Goal: Task Accomplishment & Management: Use online tool/utility

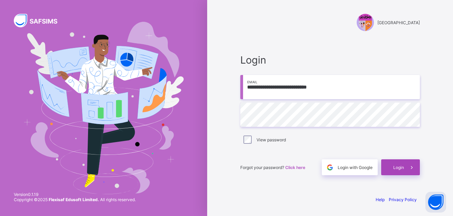
click at [406, 167] on span at bounding box center [412, 167] width 16 height 16
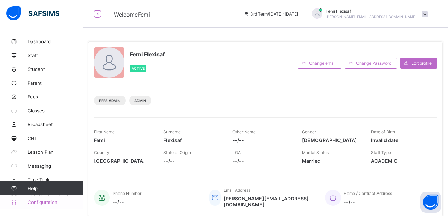
click at [40, 202] on span "Configuration" at bounding box center [55, 202] width 55 height 6
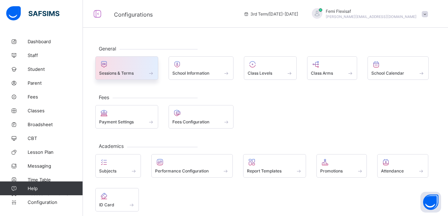
click at [115, 73] on span "Sessions & Terms" at bounding box center [116, 73] width 35 height 5
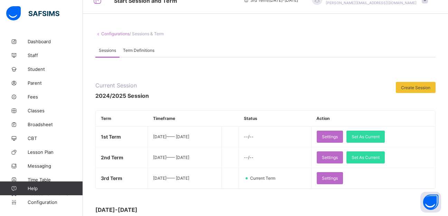
scroll to position [28, 0]
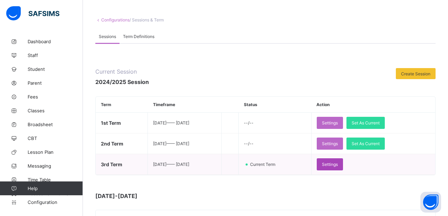
click at [338, 165] on span "Settings" at bounding box center [330, 164] width 16 height 5
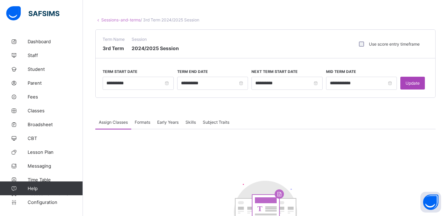
click at [416, 85] on span "Update" at bounding box center [413, 83] width 14 height 5
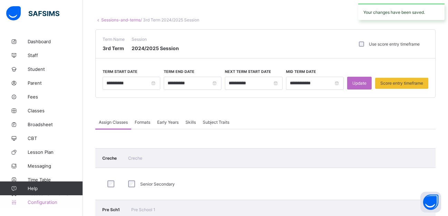
click at [46, 201] on span "Configuration" at bounding box center [55, 202] width 55 height 6
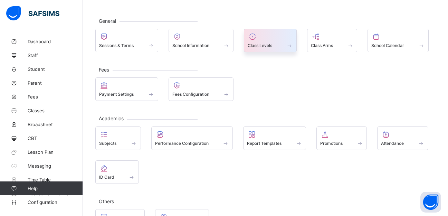
click at [259, 44] on span "Class Levels" at bounding box center [260, 45] width 25 height 5
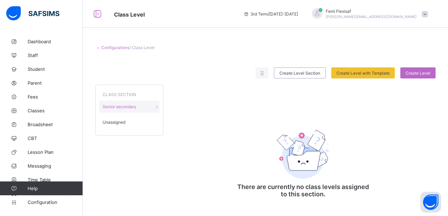
click at [112, 123] on span "Unassigned" at bounding box center [114, 122] width 23 height 5
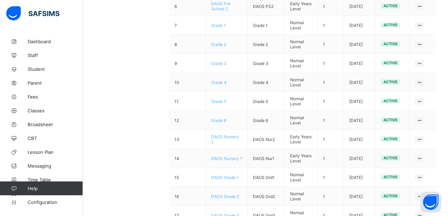
scroll to position [207, 0]
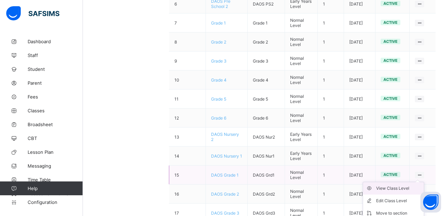
click at [404, 187] on div "View Class Level" at bounding box center [398, 188] width 45 height 7
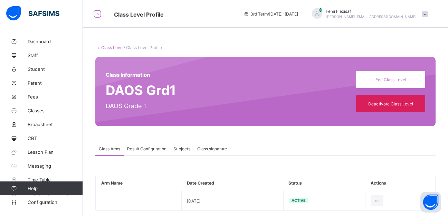
click at [135, 144] on div "Result Configuration" at bounding box center [147, 149] width 46 height 14
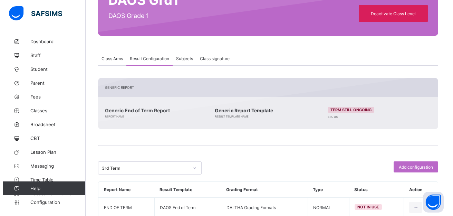
scroll to position [109, 0]
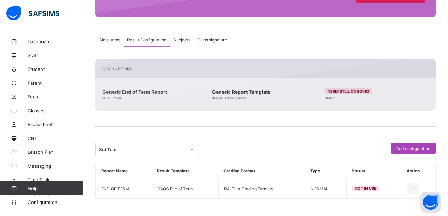
click at [419, 146] on span "Add configuration" at bounding box center [413, 148] width 34 height 5
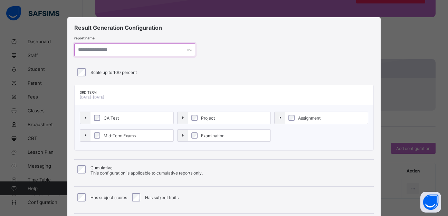
click at [101, 49] on input "text" at bounding box center [134, 49] width 121 height 13
type input "**********"
click at [236, 74] on div "Scale up to 100 percent" at bounding box center [227, 72] width 300 height 8
click at [293, 70] on div "Scale up to 100 percent" at bounding box center [227, 72] width 300 height 8
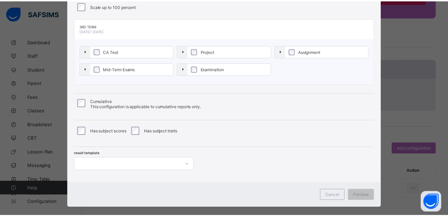
scroll to position [75, 0]
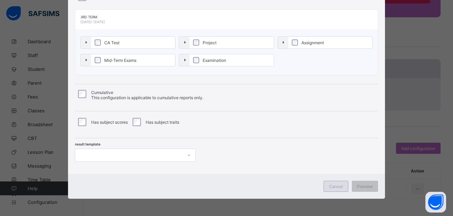
click at [332, 183] on div "Cancel" at bounding box center [336, 186] width 25 height 11
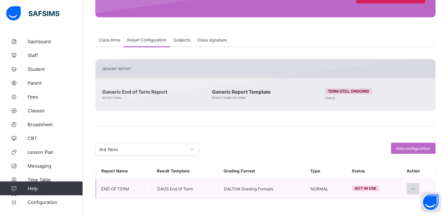
click at [416, 189] on icon at bounding box center [413, 188] width 6 height 5
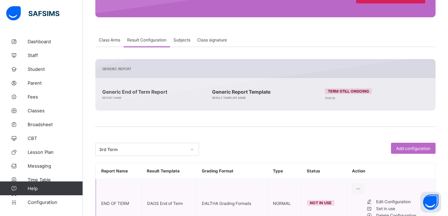
click at [395, 204] on div "Edit Configuration" at bounding box center [403, 201] width 54 height 7
type input "**********"
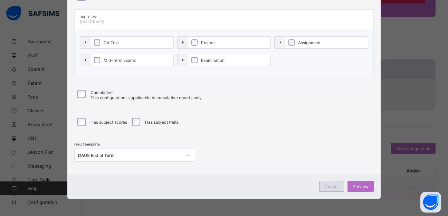
click at [331, 187] on span "Cancel" at bounding box center [332, 186] width 14 height 5
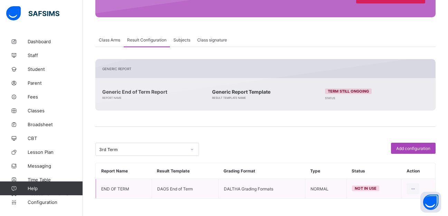
click at [418, 149] on span "Add configuration" at bounding box center [413, 148] width 34 height 5
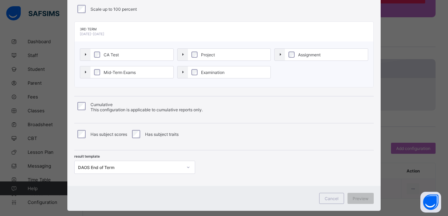
click at [257, 109] on div "Result Generation Configuration report name Scale up to 100 percent 3rd Term [D…" at bounding box center [224, 70] width 314 height 232
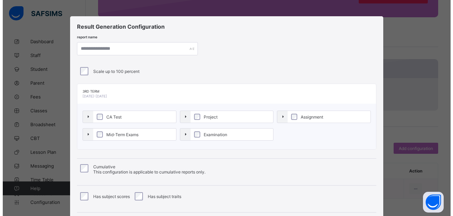
scroll to position [0, 0]
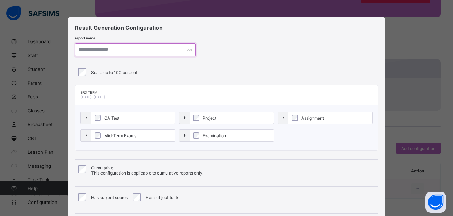
click at [96, 49] on input "text" at bounding box center [135, 49] width 121 height 13
paste input "*"
type input "**********"
click at [238, 67] on div "Scale up to 100 percent" at bounding box center [226, 72] width 303 height 15
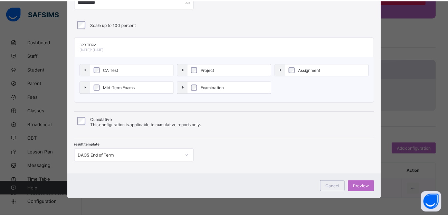
scroll to position [48, 0]
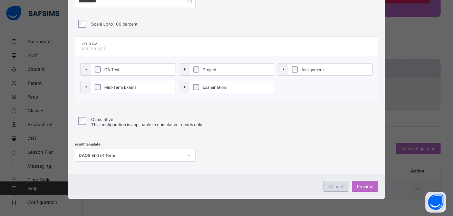
click at [334, 188] on span "Cancel" at bounding box center [336, 186] width 14 height 5
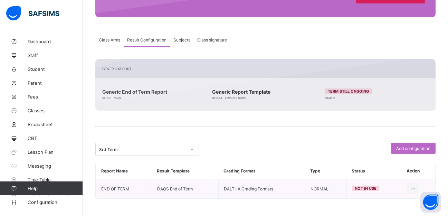
scroll to position [0, 0]
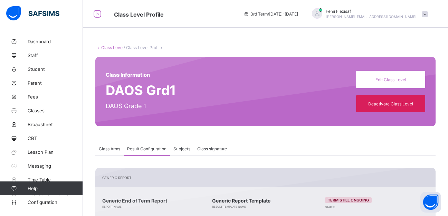
click at [428, 15] on span at bounding box center [425, 14] width 6 height 6
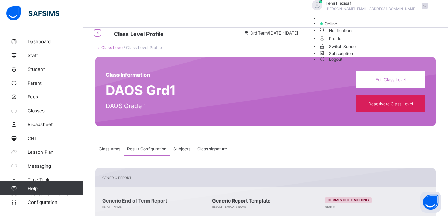
click at [343, 63] on span "Logout" at bounding box center [331, 59] width 24 height 7
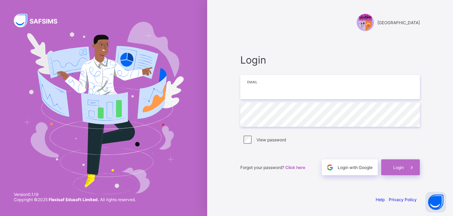
type input "**********"
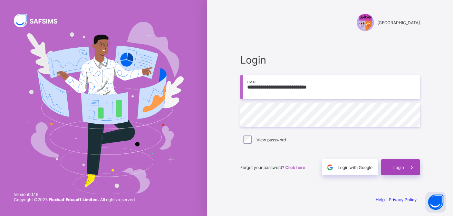
click at [397, 171] on div "Login" at bounding box center [401, 167] width 39 height 16
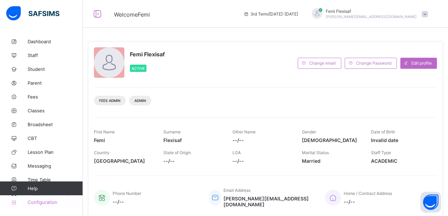
click at [50, 203] on span "Configuration" at bounding box center [55, 202] width 55 height 6
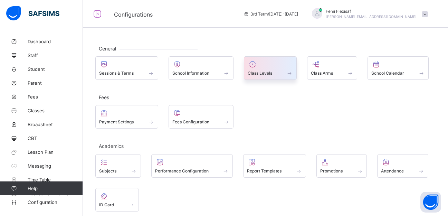
click at [263, 74] on span "Class Levels" at bounding box center [260, 73] width 25 height 5
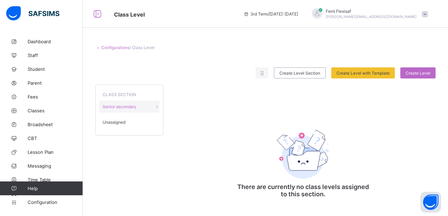
click at [120, 123] on span "Unassigned" at bounding box center [114, 122] width 23 height 5
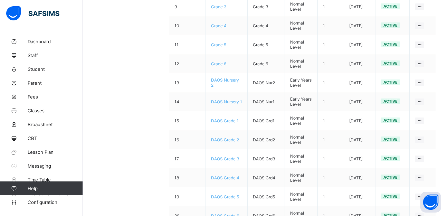
scroll to position [263, 0]
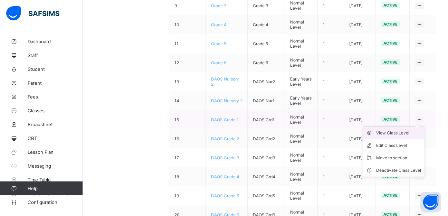
click at [401, 132] on div "View Class Level" at bounding box center [398, 133] width 45 height 7
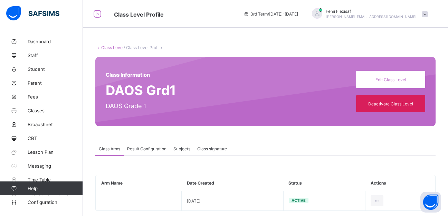
click at [148, 150] on span "Result Configuration" at bounding box center [146, 148] width 39 height 5
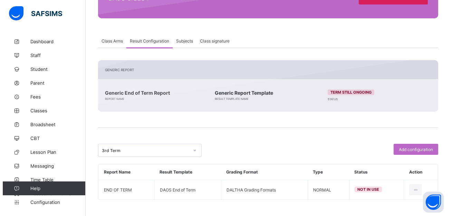
scroll to position [109, 0]
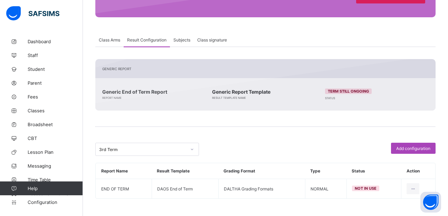
click at [413, 144] on div "Add configuration" at bounding box center [413, 148] width 45 height 11
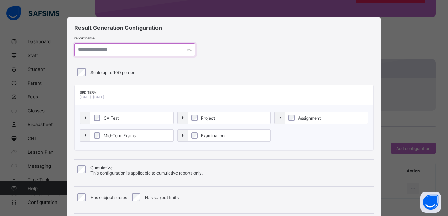
click at [111, 53] on input "text" at bounding box center [134, 49] width 121 height 13
paste input "*"
type input "**********"
click at [250, 74] on div "Scale up to 100 percent" at bounding box center [227, 72] width 300 height 8
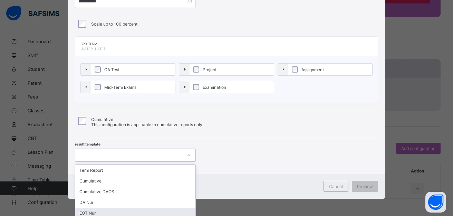
scroll to position [101, 0]
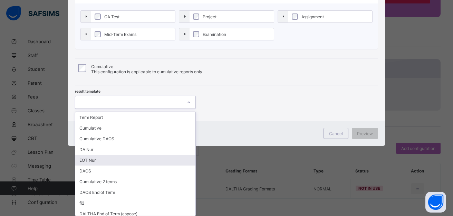
click at [176, 109] on div "option EOT Nur focused, 5 of 11. 11 results available. Use Up and Down to choos…" at bounding box center [135, 102] width 121 height 13
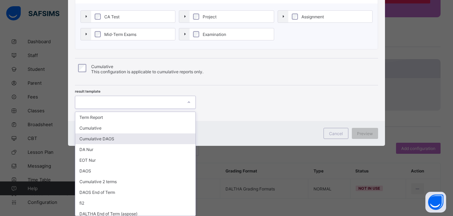
click at [109, 138] on div "Cumulative DAOS" at bounding box center [135, 138] width 120 height 11
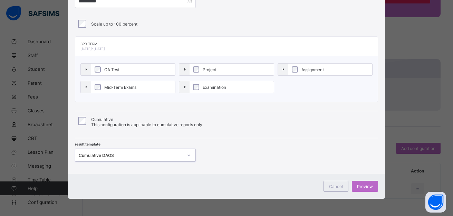
scroll to position [48, 0]
click at [365, 188] on span "Preview" at bounding box center [365, 186] width 16 height 5
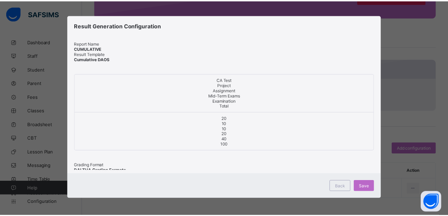
scroll to position [2, 0]
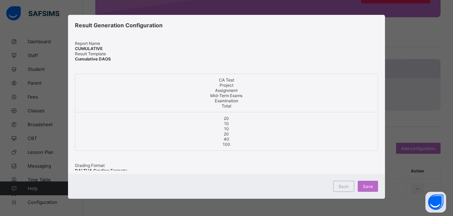
click at [365, 188] on span "Save" at bounding box center [368, 186] width 10 height 5
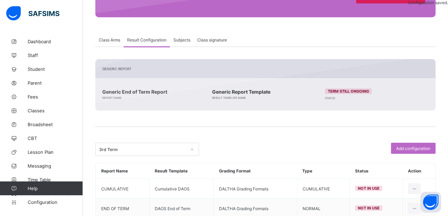
scroll to position [0, 0]
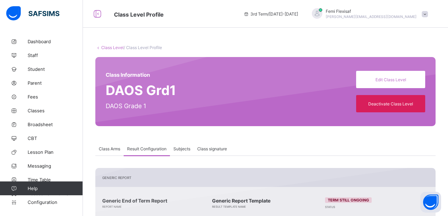
click at [106, 48] on link "Class Level" at bounding box center [112, 47] width 22 height 5
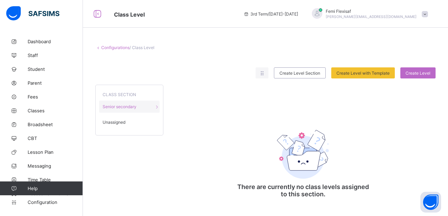
click at [113, 120] on span "Unassigned" at bounding box center [114, 122] width 23 height 5
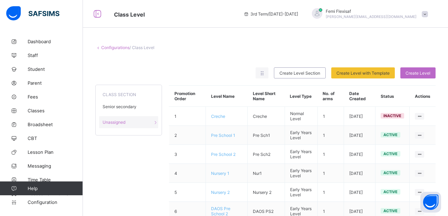
click at [245, 49] on div "Configurations / Class Level" at bounding box center [265, 47] width 340 height 5
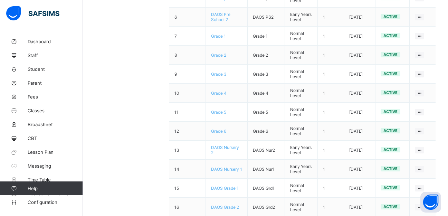
scroll to position [277, 0]
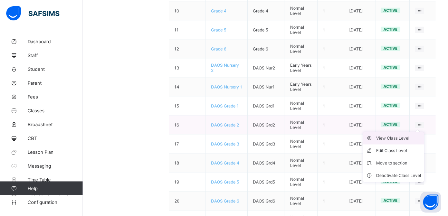
click at [400, 138] on div "View Class Level" at bounding box center [398, 138] width 45 height 7
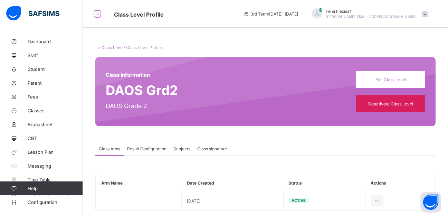
click at [142, 150] on span "Result Configuration" at bounding box center [146, 148] width 39 height 5
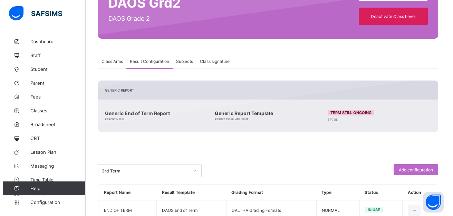
scroll to position [109, 0]
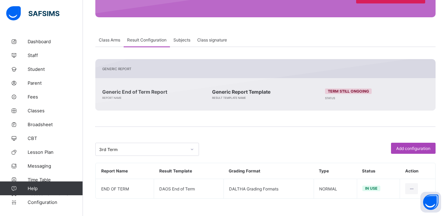
click at [423, 147] on span "Add configuration" at bounding box center [413, 148] width 34 height 5
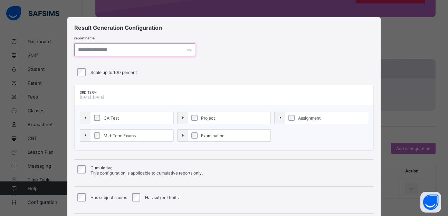
click at [94, 48] on input "text" at bounding box center [134, 49] width 121 height 13
paste input "**********"
type input "**********"
click at [261, 69] on div "Scale up to 100 percent" at bounding box center [227, 72] width 300 height 8
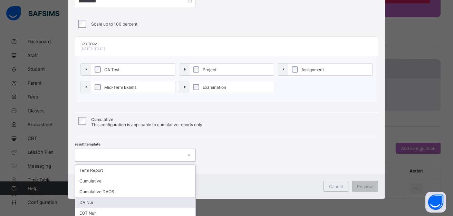
scroll to position [101, 0]
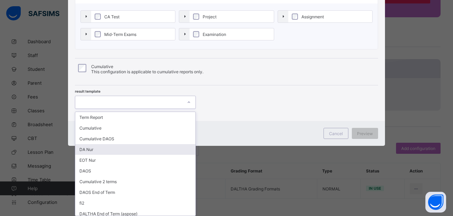
click at [167, 109] on div "option DA Nur focused, 4 of 11. 11 results available. Use Up and Down to choose…" at bounding box center [135, 102] width 121 height 13
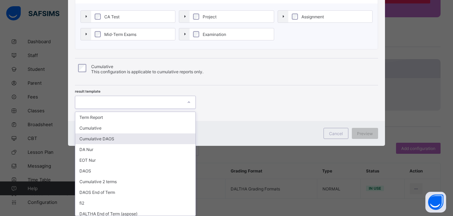
click at [103, 138] on div "Cumulative DAOS" at bounding box center [135, 138] width 120 height 11
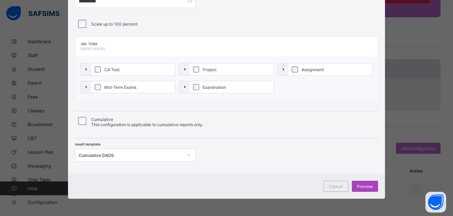
click at [368, 184] on span "Preview" at bounding box center [365, 186] width 16 height 5
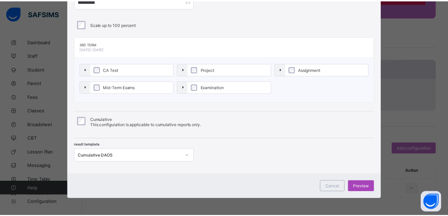
scroll to position [2, 0]
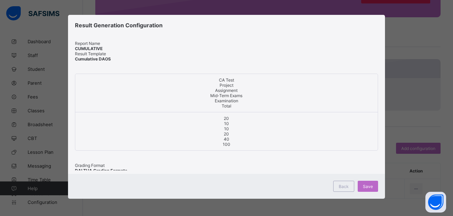
click at [368, 184] on span "Save" at bounding box center [368, 186] width 10 height 5
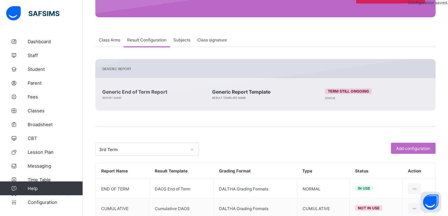
scroll to position [0, 0]
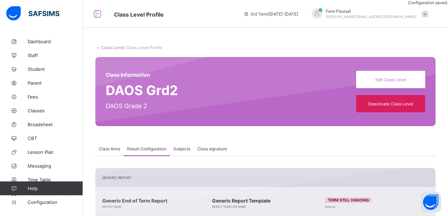
click at [109, 47] on link "Class Level" at bounding box center [112, 47] width 22 height 5
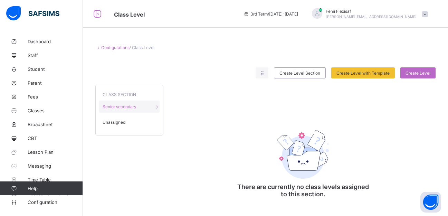
click at [119, 118] on div "Unassigned" at bounding box center [129, 122] width 60 height 12
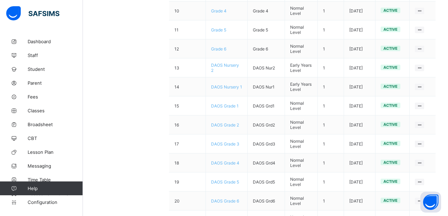
scroll to position [290, 0]
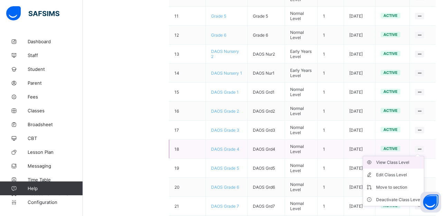
click at [391, 166] on li "View Class Level" at bounding box center [393, 162] width 61 height 12
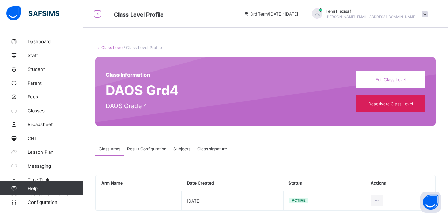
click at [149, 148] on span "Result Configuration" at bounding box center [146, 148] width 39 height 5
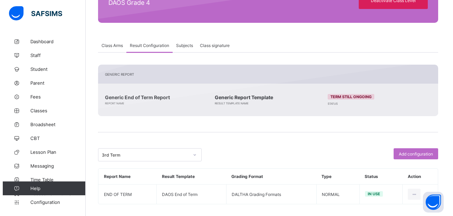
scroll to position [109, 0]
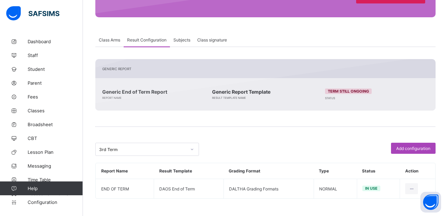
click at [414, 143] on div "Add configuration" at bounding box center [413, 148] width 45 height 11
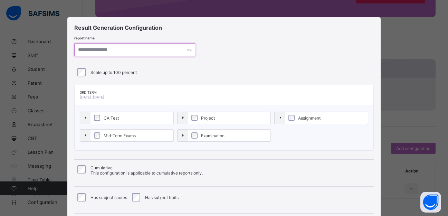
click at [99, 53] on input "text" at bounding box center [134, 49] width 121 height 13
paste input "**********"
type input "**********"
click at [273, 71] on div "Scale up to 100 percent" at bounding box center [227, 72] width 300 height 8
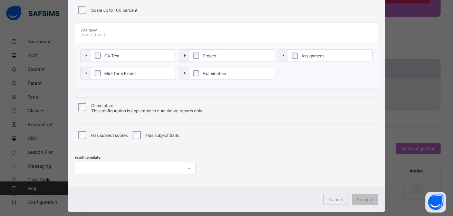
scroll to position [75, 0]
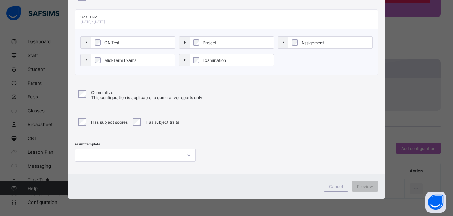
click at [77, 95] on div "Cumulative This configuration is applicable to cumulative reports only." at bounding box center [227, 95] width 300 height 10
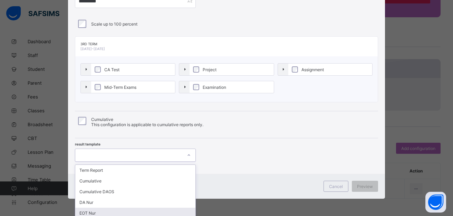
scroll to position [101, 0]
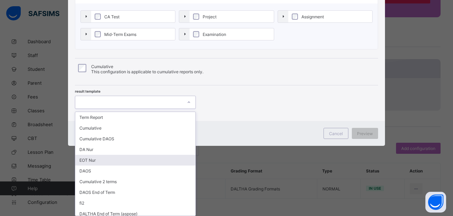
click at [152, 109] on div "option EOT Nur focused, 5 of 11. 11 results available. Use Up and Down to choos…" at bounding box center [135, 102] width 121 height 13
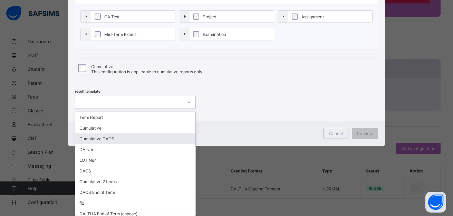
click at [105, 138] on div "Cumulative DAOS" at bounding box center [135, 138] width 120 height 11
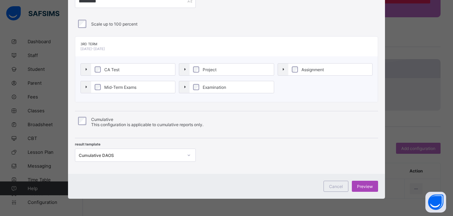
click at [365, 189] on div "Preview" at bounding box center [365, 186] width 26 height 11
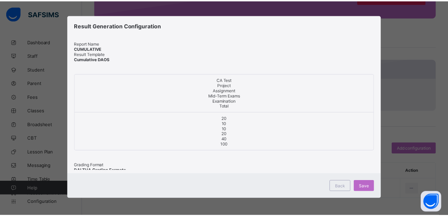
scroll to position [2, 0]
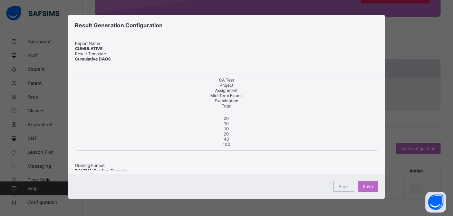
click at [365, 189] on div "Save" at bounding box center [368, 186] width 20 height 11
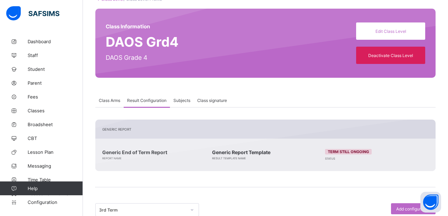
scroll to position [4, 0]
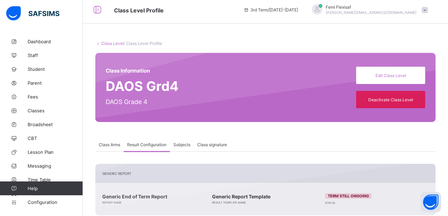
click at [110, 41] on link "Class Level" at bounding box center [112, 43] width 22 height 5
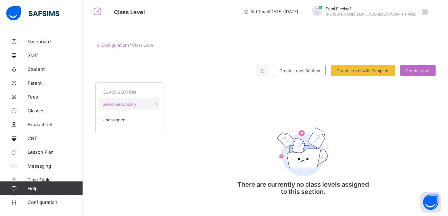
scroll to position [3, 0]
click at [120, 120] on span "Unassigned" at bounding box center [114, 119] width 23 height 5
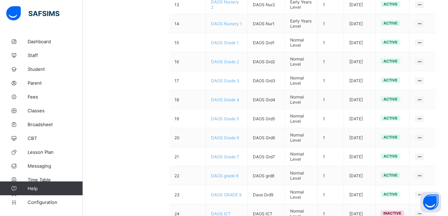
scroll to position [364, 0]
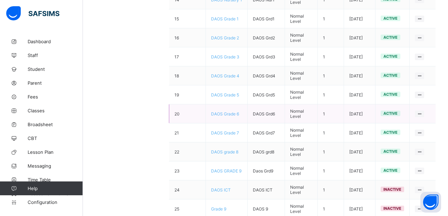
click at [227, 116] on span "DAOS Grade 6" at bounding box center [225, 113] width 28 height 5
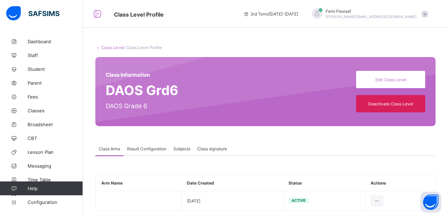
click at [149, 147] on span "Result Configuration" at bounding box center [146, 148] width 39 height 5
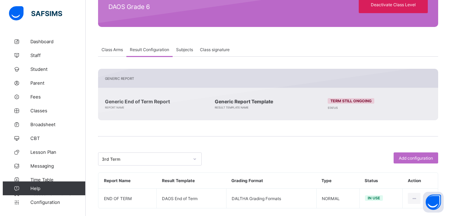
scroll to position [109, 0]
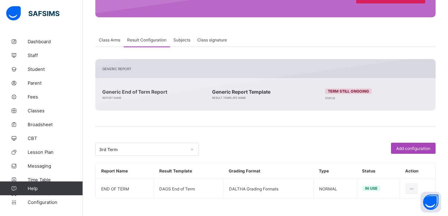
click at [416, 144] on div "Add configuration" at bounding box center [413, 148] width 45 height 11
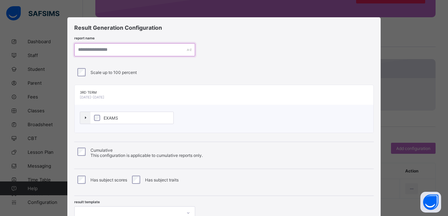
click at [102, 53] on input "text" at bounding box center [134, 49] width 121 height 13
paste input "**********"
type input "**********"
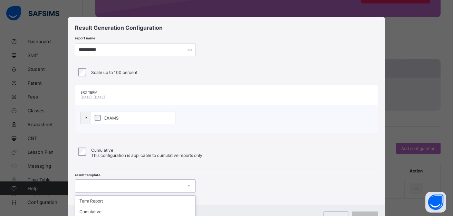
scroll to position [84, 0]
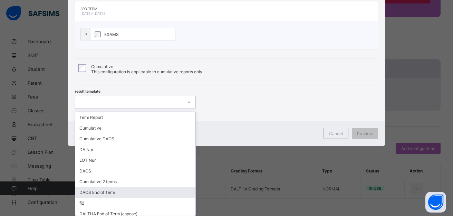
click at [130, 109] on div "option DAOS End of Term focused, 8 of 11. 11 results available. Use Up and Down…" at bounding box center [135, 102] width 121 height 13
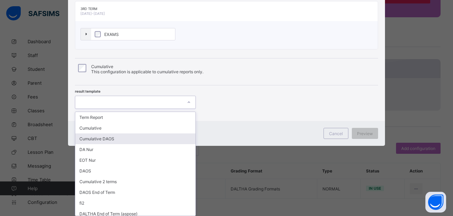
click at [99, 141] on div "Cumulative DAOS" at bounding box center [135, 138] width 120 height 11
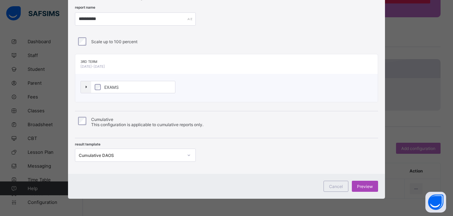
click at [365, 187] on span "Preview" at bounding box center [365, 186] width 16 height 5
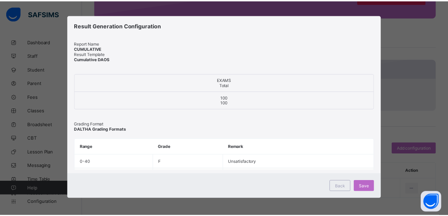
scroll to position [2, 0]
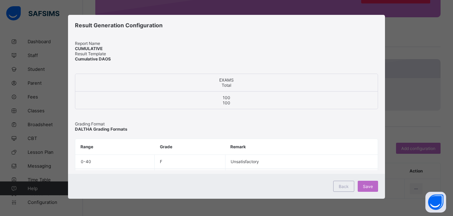
click at [365, 187] on span "Save" at bounding box center [368, 186] width 10 height 5
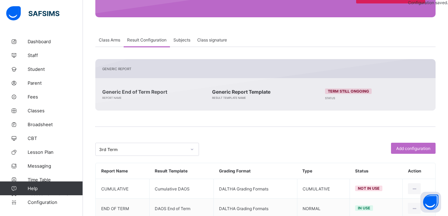
click at [273, 139] on span at bounding box center [265, 136] width 340 height 14
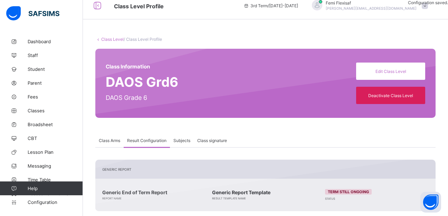
scroll to position [0, 0]
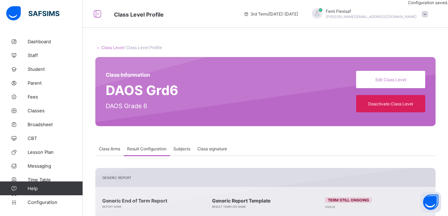
click at [112, 49] on link "Class Level" at bounding box center [112, 47] width 22 height 5
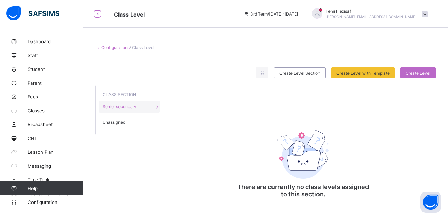
click at [114, 123] on span "Unassigned" at bounding box center [114, 122] width 23 height 5
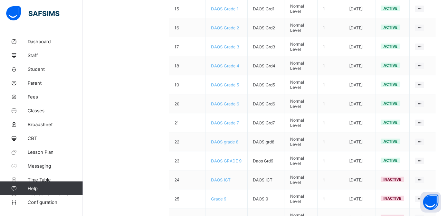
scroll to position [387, 0]
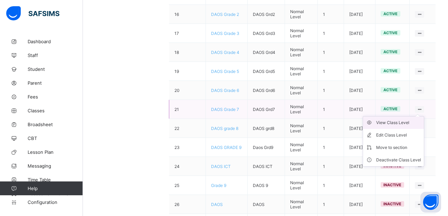
click at [401, 121] on div "View Class Level" at bounding box center [398, 122] width 45 height 7
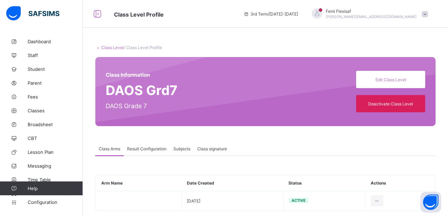
click at [142, 150] on span "Result Configuration" at bounding box center [146, 148] width 39 height 5
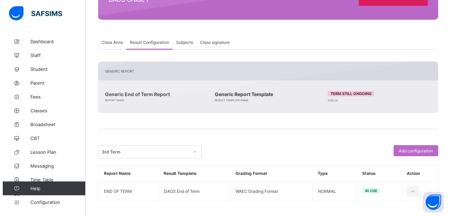
scroll to position [109, 0]
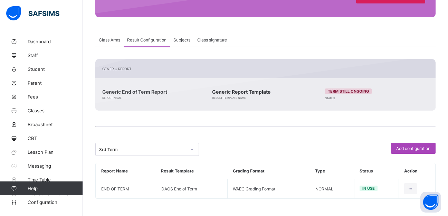
click at [404, 145] on div "Add configuration" at bounding box center [413, 148] width 45 height 11
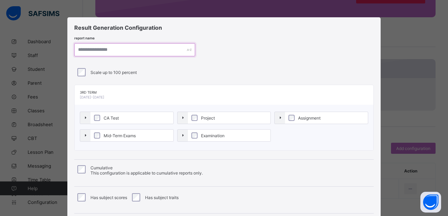
click at [126, 53] on input "text" at bounding box center [134, 49] width 121 height 13
paste input "**********"
type input "**********"
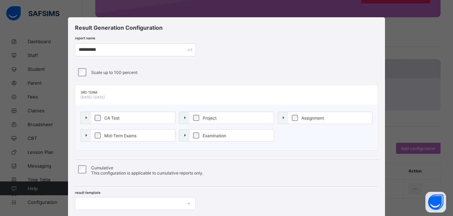
click at [289, 57] on div "**********" at bounding box center [226, 119] width 317 height 205
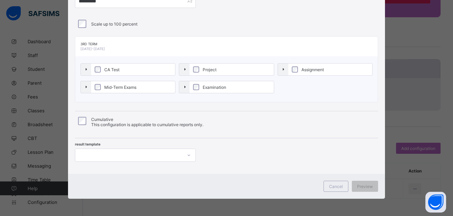
scroll to position [101, 0]
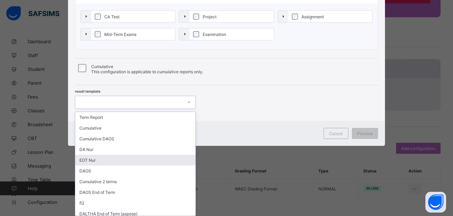
click at [149, 109] on div "option EOT Nur focused, 5 of 11. 11 results available. Use Up and Down to choos…" at bounding box center [135, 102] width 121 height 13
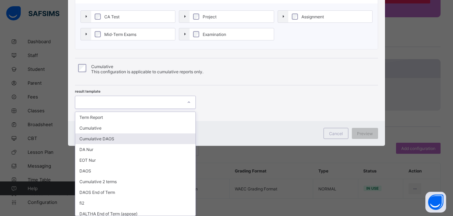
click at [92, 138] on div "Cumulative DAOS" at bounding box center [135, 138] width 120 height 11
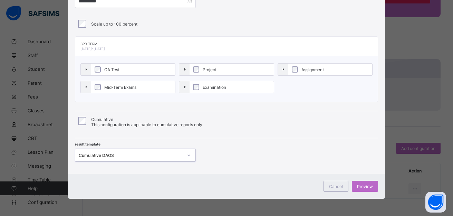
scroll to position [48, 0]
click at [359, 183] on div "Preview" at bounding box center [365, 186] width 26 height 11
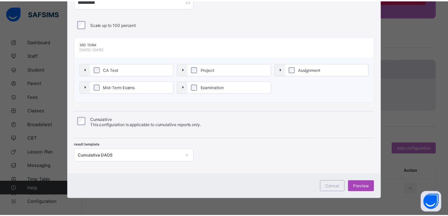
scroll to position [2, 0]
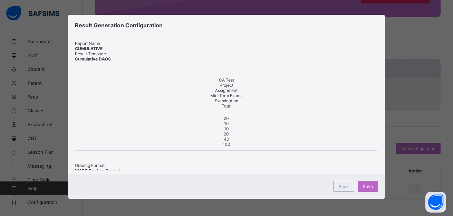
click at [359, 183] on div "Save" at bounding box center [368, 186] width 20 height 11
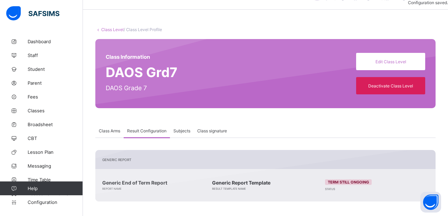
scroll to position [0, 0]
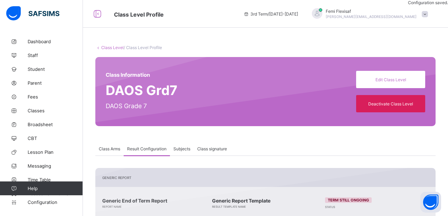
click at [109, 48] on link "Class Level" at bounding box center [112, 47] width 22 height 5
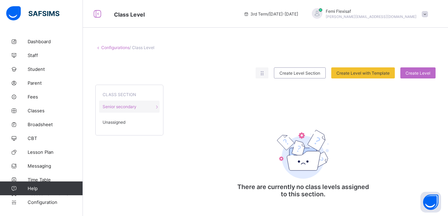
click at [124, 120] on span "Unassigned" at bounding box center [114, 122] width 23 height 5
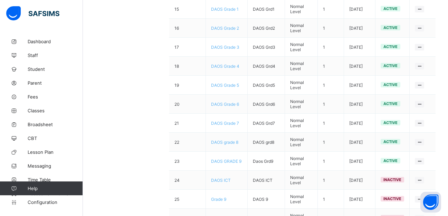
scroll to position [375, 0]
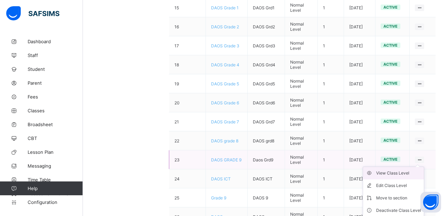
click at [402, 173] on div "View Class Level" at bounding box center [398, 173] width 45 height 7
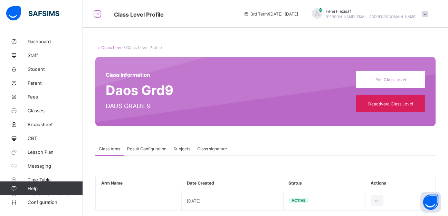
click at [152, 146] on span "Result Configuration" at bounding box center [146, 148] width 39 height 5
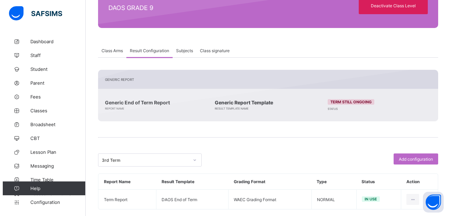
scroll to position [109, 0]
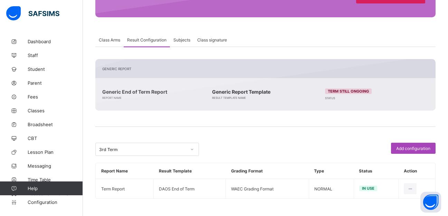
click at [413, 148] on span "Add configuration" at bounding box center [413, 148] width 34 height 5
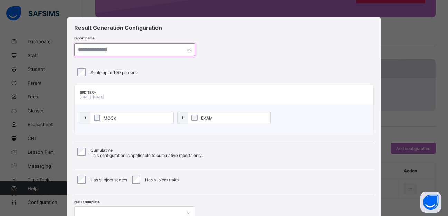
click at [99, 53] on input "text" at bounding box center [134, 49] width 121 height 13
paste input "**********"
type input "**********"
click at [247, 52] on div "**********" at bounding box center [226, 49] width 303 height 13
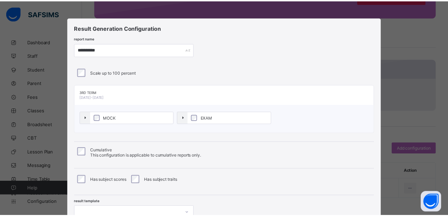
scroll to position [58, 0]
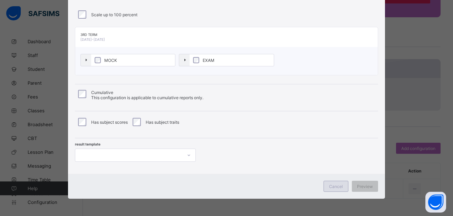
click at [334, 188] on span "Cancel" at bounding box center [336, 186] width 14 height 5
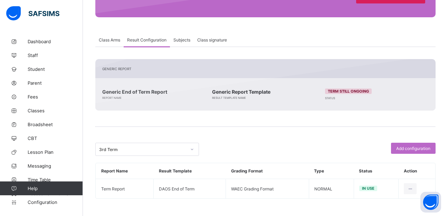
click at [272, 135] on span at bounding box center [265, 136] width 340 height 14
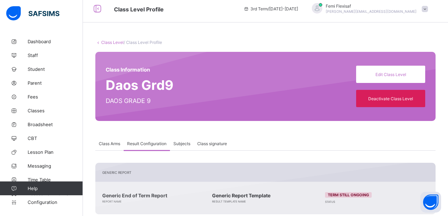
scroll to position [0, 0]
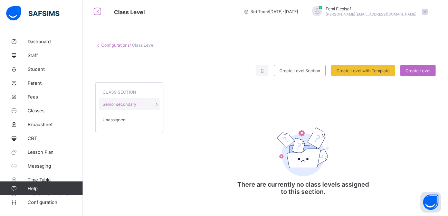
scroll to position [3, 0]
click at [115, 122] on div "Unassigned" at bounding box center [129, 120] width 60 height 12
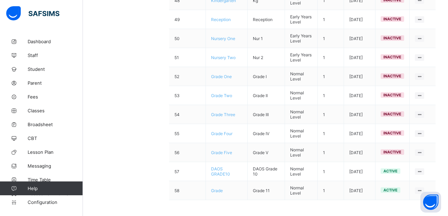
scroll to position [1011, 0]
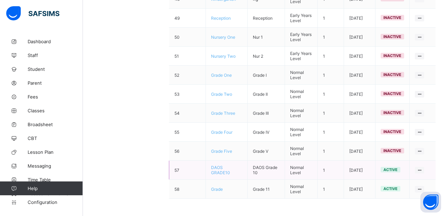
click at [230, 170] on span "DAOS GRADE10" at bounding box center [220, 170] width 19 height 10
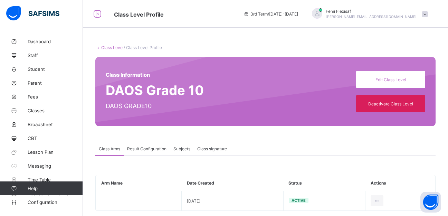
click at [150, 150] on span "Result Configuration" at bounding box center [146, 148] width 39 height 5
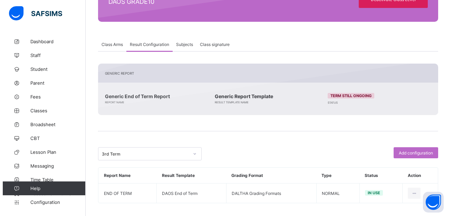
scroll to position [109, 0]
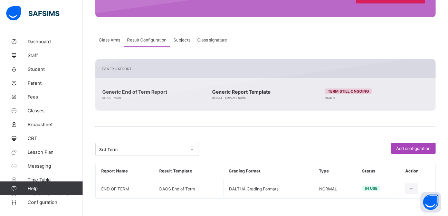
click at [413, 148] on span "Add configuration" at bounding box center [413, 148] width 34 height 5
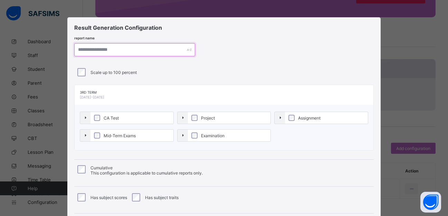
click at [118, 46] on input "text" at bounding box center [134, 49] width 121 height 13
paste input "**********"
type input "**********"
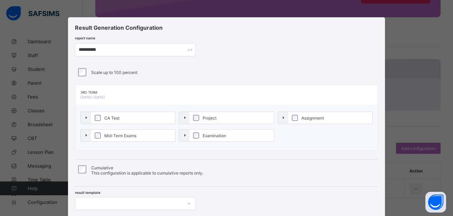
click at [277, 62] on div "**********" at bounding box center [226, 119] width 317 height 205
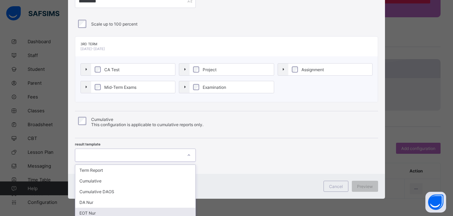
scroll to position [101, 0]
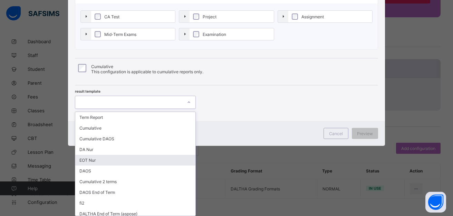
click at [127, 109] on div "option EOT Nur focused, 5 of 11. 11 results available. Use Up and Down to choos…" at bounding box center [135, 102] width 121 height 13
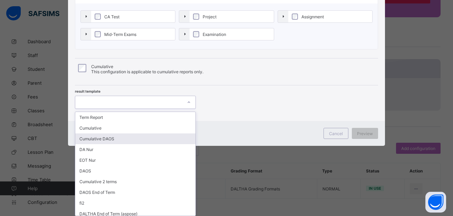
click at [114, 141] on div "Cumulative DAOS" at bounding box center [135, 138] width 120 height 11
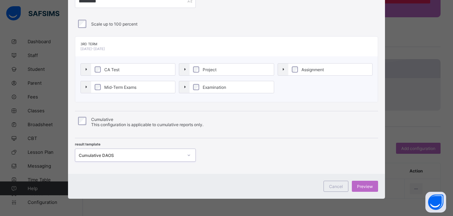
scroll to position [48, 0]
click at [363, 189] on span "Preview" at bounding box center [365, 186] width 16 height 5
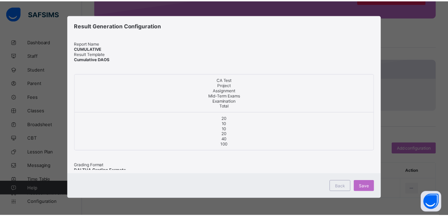
scroll to position [2, 0]
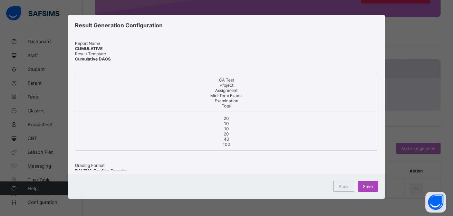
click at [361, 187] on div "Save" at bounding box center [368, 186] width 20 height 11
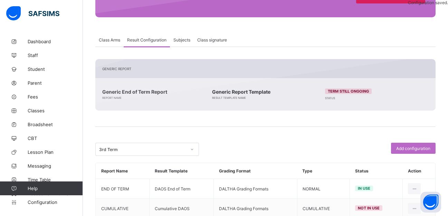
scroll to position [0, 0]
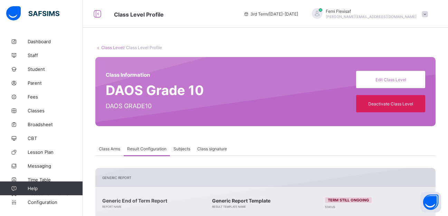
click at [112, 46] on link "Class Level" at bounding box center [112, 47] width 22 height 5
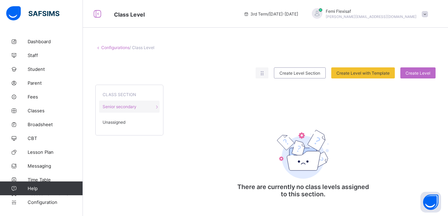
click at [115, 122] on span "Unassigned" at bounding box center [114, 122] width 23 height 5
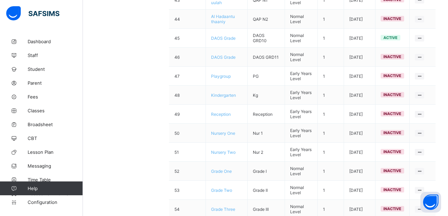
scroll to position [1011, 0]
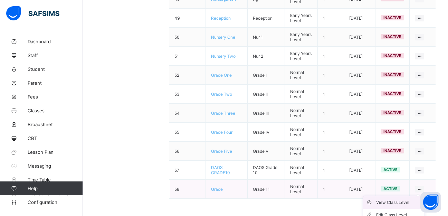
click at [396, 203] on div "View Class Level" at bounding box center [398, 202] width 45 height 7
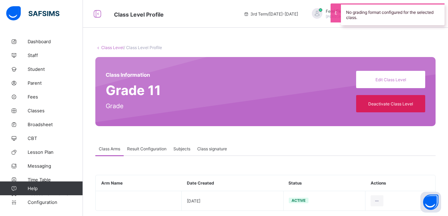
click at [147, 149] on span "Result Configuration" at bounding box center [146, 148] width 39 height 5
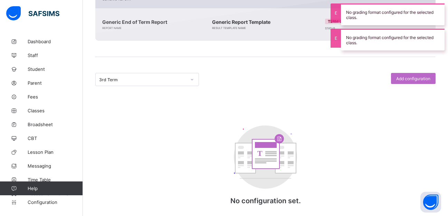
scroll to position [192, 0]
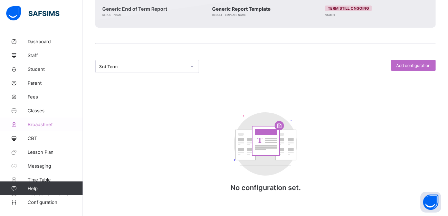
click at [43, 126] on span "Broadsheet" at bounding box center [55, 125] width 55 height 6
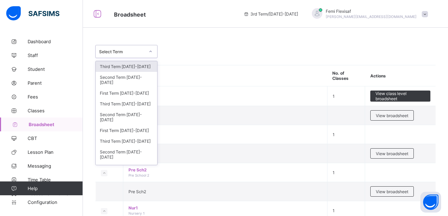
click at [140, 53] on div "Select Term" at bounding box center [122, 51] width 46 height 5
click at [148, 143] on div "Third Term [DATE]-[DATE]" at bounding box center [127, 141] width 62 height 11
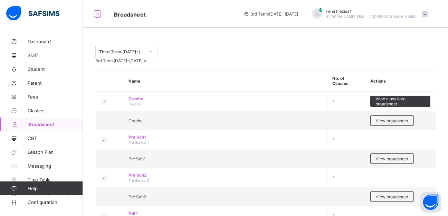
click at [389, 58] on div "Third Term [DATE]-[DATE]" at bounding box center [265, 51] width 340 height 13
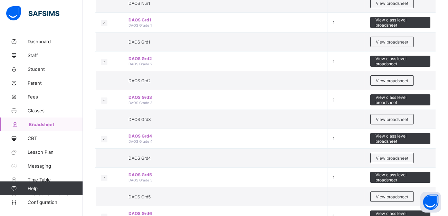
scroll to position [636, 0]
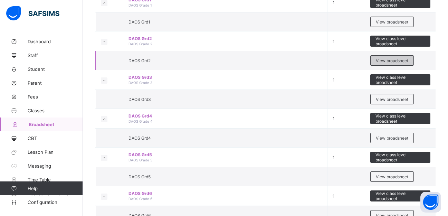
click at [390, 63] on span "View broadsheet" at bounding box center [392, 60] width 32 height 5
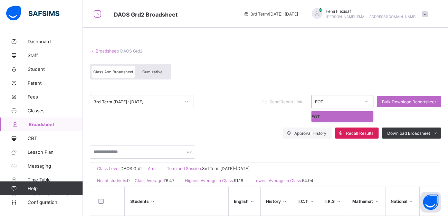
click at [338, 105] on div "EOT" at bounding box center [336, 102] width 48 height 10
click at [270, 80] on div "Class Arm Broadsheet Cumulative" at bounding box center [266, 73] width 352 height 26
click at [152, 69] on div "Cumulative" at bounding box center [152, 72] width 35 height 12
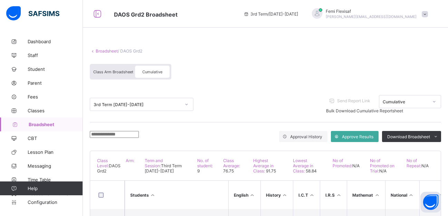
scroll to position [14, 0]
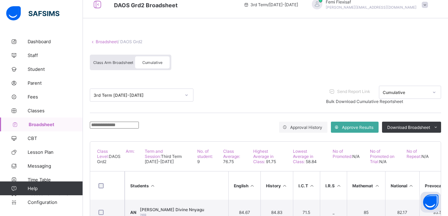
click at [275, 69] on div "Class Arm Broadsheet Cumulative" at bounding box center [266, 64] width 352 height 26
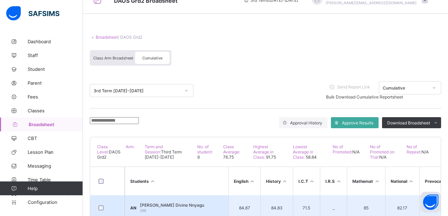
click at [189, 207] on span "[PERSON_NAME] Divine Nnyagu" at bounding box center [172, 205] width 64 height 5
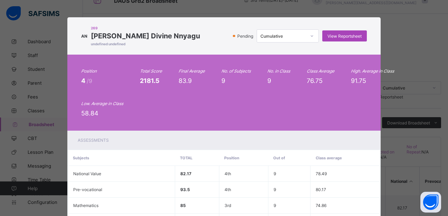
click at [338, 37] on span "View Reportsheet" at bounding box center [345, 36] width 34 height 5
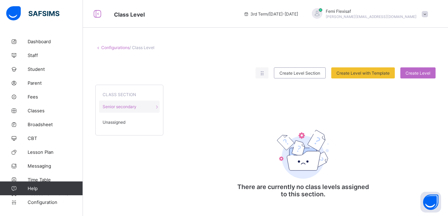
click at [119, 120] on span "Unassigned" at bounding box center [114, 122] width 23 height 5
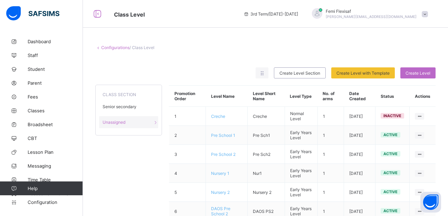
click at [260, 46] on div "Configurations / Class Level" at bounding box center [265, 47] width 340 height 5
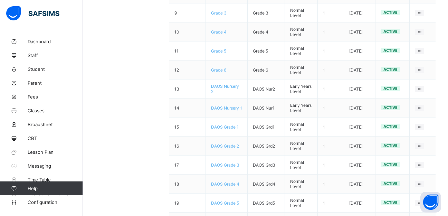
scroll to position [318, 0]
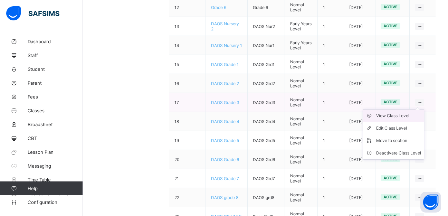
click at [402, 115] on div "View Class Level" at bounding box center [398, 115] width 45 height 7
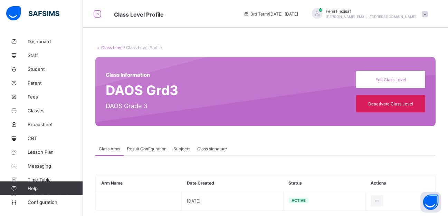
click at [150, 150] on span "Result Configuration" at bounding box center [146, 148] width 39 height 5
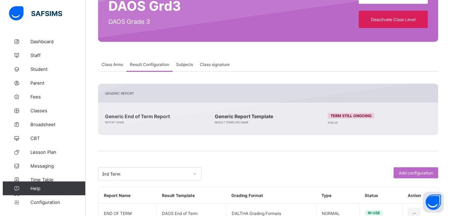
scroll to position [109, 0]
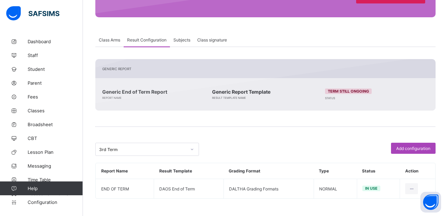
click at [417, 147] on span "Add configuration" at bounding box center [413, 148] width 34 height 5
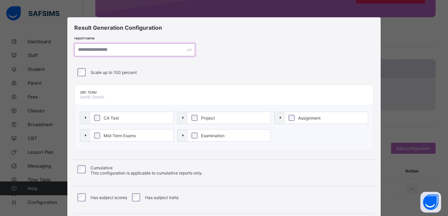
click at [95, 49] on input "text" at bounding box center [134, 49] width 121 height 13
paste input "**********"
type input "**********"
click at [96, 121] on label "CA Test" at bounding box center [133, 118] width 84 height 12
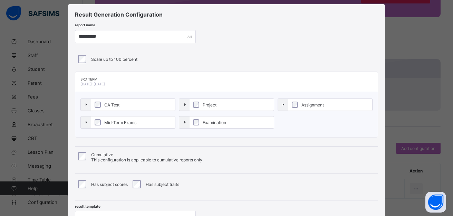
click at [259, 45] on div "**********" at bounding box center [226, 120] width 317 height 232
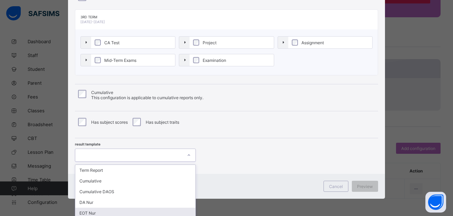
scroll to position [128, 0]
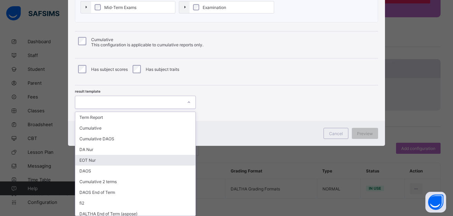
click at [160, 109] on div "option EOT Nur focused, 5 of 11. 11 results available. Use Up and Down to choos…" at bounding box center [135, 102] width 121 height 13
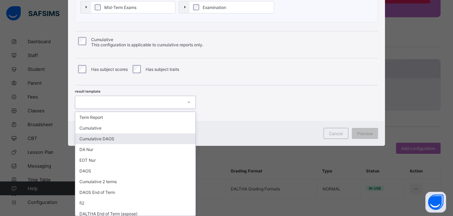
click at [112, 140] on div "Cumulative DAOS" at bounding box center [135, 138] width 120 height 11
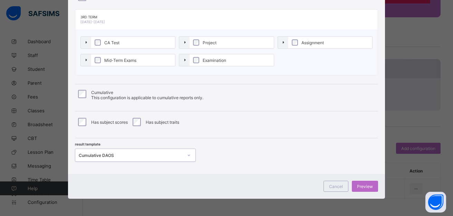
scroll to position [75, 0]
click at [364, 189] on div "Preview" at bounding box center [365, 186] width 26 height 11
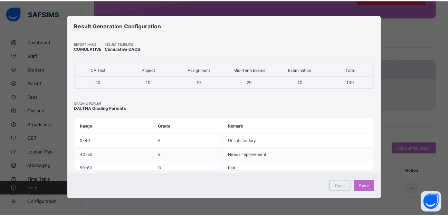
scroll to position [2, 0]
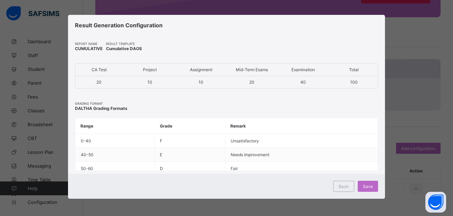
click at [364, 189] on div "Save" at bounding box center [368, 186] width 20 height 11
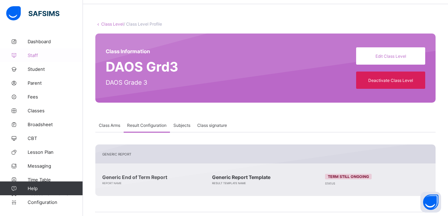
scroll to position [0, 0]
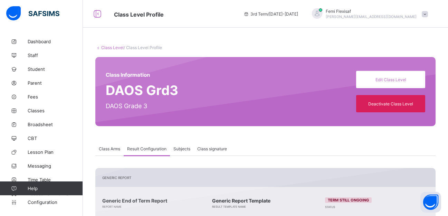
click at [110, 47] on link "Class Level" at bounding box center [112, 47] width 22 height 5
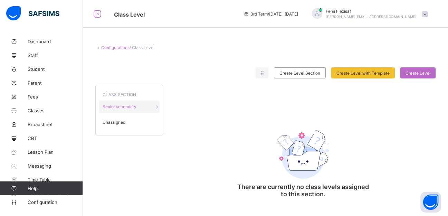
click at [107, 123] on span "Unassigned" at bounding box center [114, 122] width 23 height 5
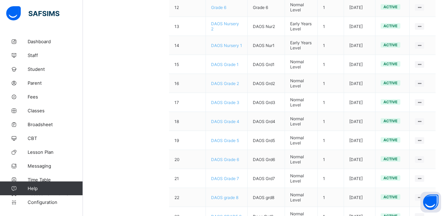
scroll to position [332, 0]
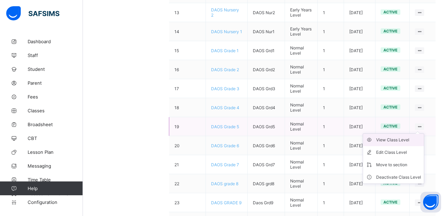
click at [401, 140] on div "View Class Level" at bounding box center [398, 140] width 45 height 7
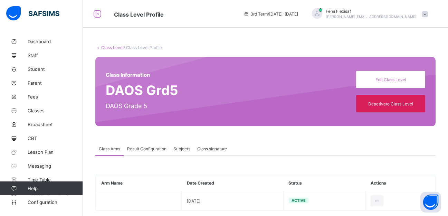
click at [147, 147] on span "Result Configuration" at bounding box center [146, 148] width 39 height 5
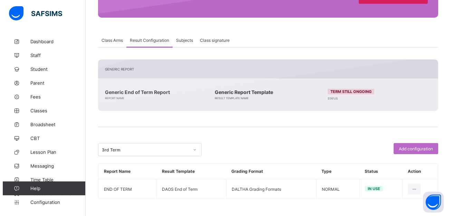
scroll to position [109, 0]
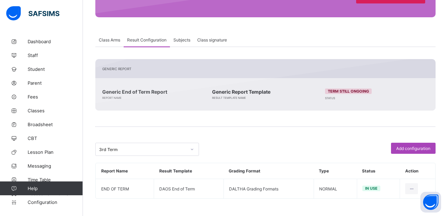
click at [413, 149] on span "Add configuration" at bounding box center [413, 148] width 34 height 5
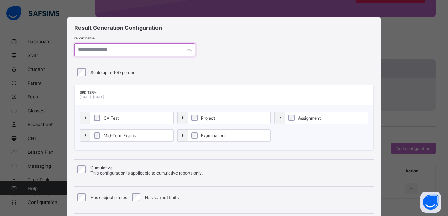
click at [101, 50] on input "text" at bounding box center [134, 49] width 121 height 13
paste input "**********"
type input "**********"
click at [99, 118] on label "CA Test" at bounding box center [133, 118] width 84 height 12
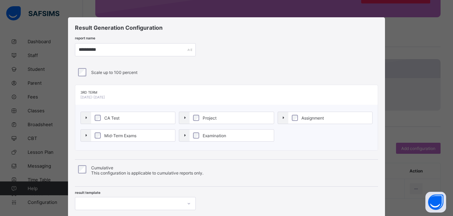
click at [242, 73] on div "Scale up to 100 percent" at bounding box center [227, 72] width 300 height 8
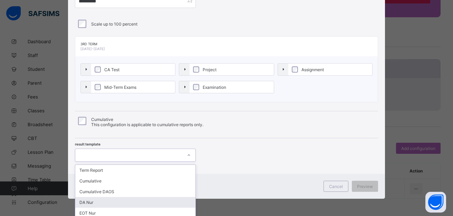
scroll to position [101, 0]
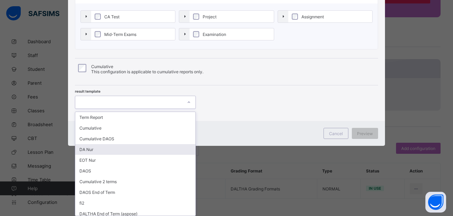
click at [168, 109] on div "option DA Nur focused, 4 of 11. 11 results available. Use Up and Down to choose…" at bounding box center [135, 102] width 121 height 13
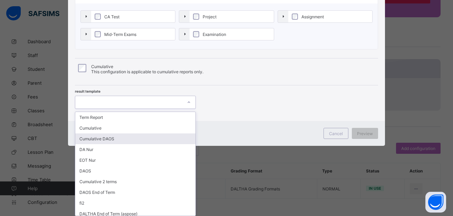
click at [97, 139] on div "Cumulative DAOS" at bounding box center [135, 138] width 120 height 11
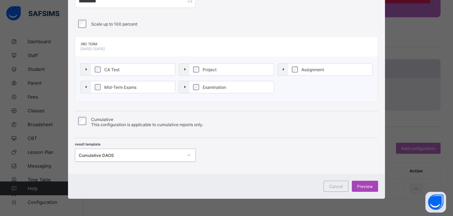
click at [364, 189] on div "Preview" at bounding box center [365, 186] width 26 height 11
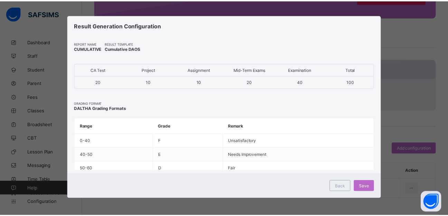
scroll to position [2, 0]
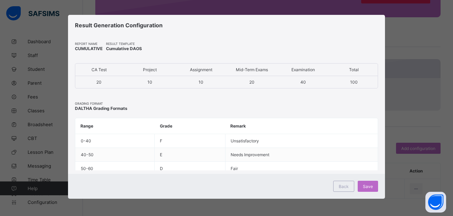
click at [364, 189] on div "Save" at bounding box center [368, 186] width 20 height 11
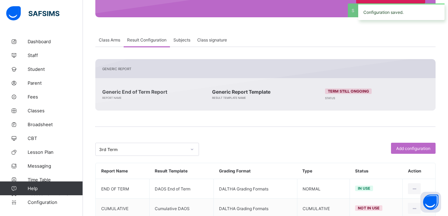
scroll to position [0, 0]
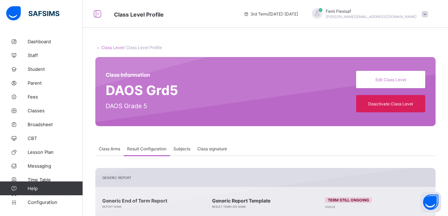
click at [108, 49] on link "Class Level" at bounding box center [112, 47] width 22 height 5
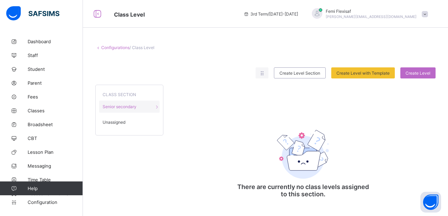
click at [114, 123] on span "Unassigned" at bounding box center [114, 122] width 23 height 5
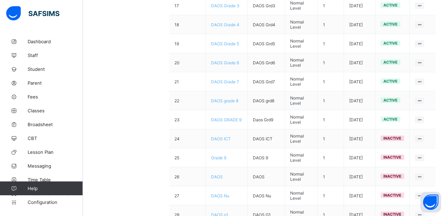
scroll to position [401, 0]
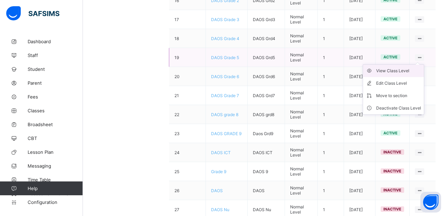
click at [404, 73] on div "View Class Level" at bounding box center [398, 70] width 45 height 7
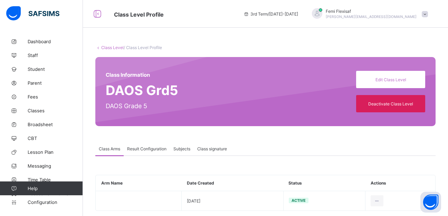
click at [146, 149] on span "Result Configuration" at bounding box center [146, 148] width 39 height 5
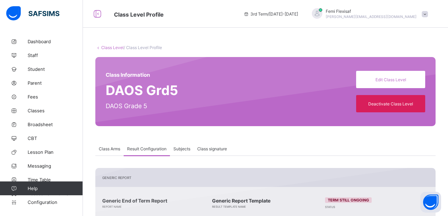
click at [112, 47] on link "Class Level" at bounding box center [112, 47] width 22 height 5
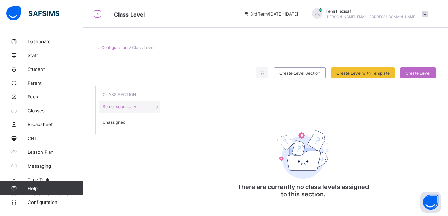
click at [112, 124] on span "Unassigned" at bounding box center [114, 122] width 23 height 5
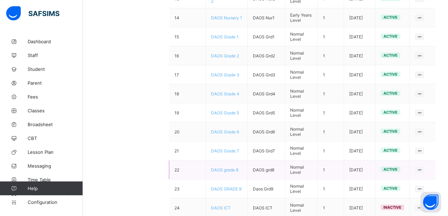
scroll to position [359, 0]
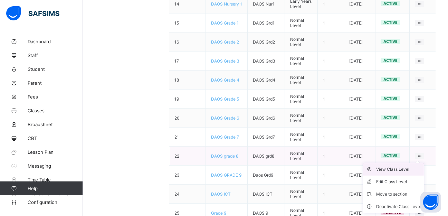
click at [395, 170] on div "View Class Level" at bounding box center [398, 169] width 45 height 7
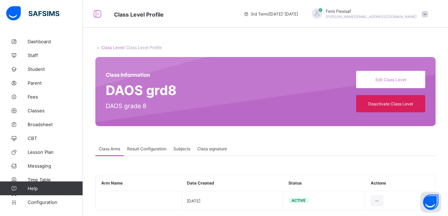
click at [146, 149] on span "Result Configuration" at bounding box center [146, 148] width 39 height 5
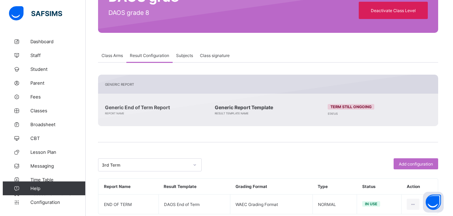
scroll to position [109, 0]
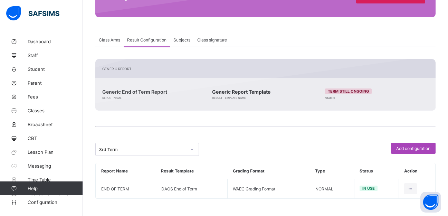
click at [406, 148] on span "Add configuration" at bounding box center [413, 148] width 34 height 5
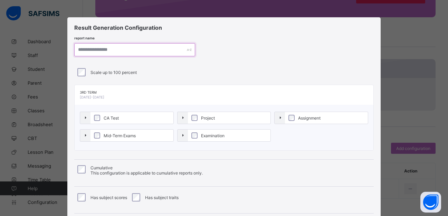
click at [93, 49] on input "text" at bounding box center [134, 49] width 121 height 13
paste input "**********"
type input "**********"
click at [265, 62] on div "**********" at bounding box center [226, 133] width 317 height 232
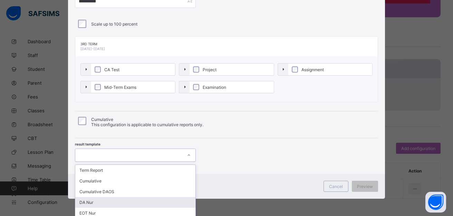
scroll to position [101, 0]
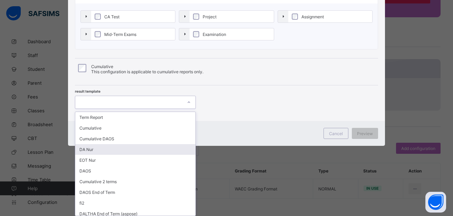
click at [149, 109] on div "option DA Nur focused, 4 of 11. 11 results available. Use Up and Down to choose…" at bounding box center [135, 102] width 121 height 13
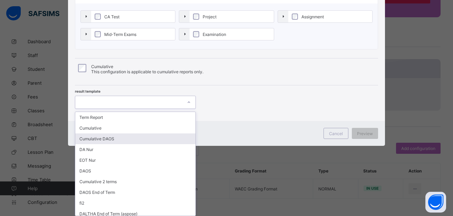
click at [101, 138] on div "Cumulative DAOS" at bounding box center [135, 138] width 120 height 11
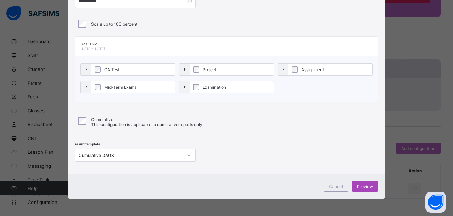
click at [362, 184] on span "Preview" at bounding box center [365, 186] width 16 height 5
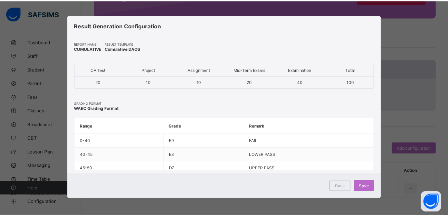
scroll to position [2, 0]
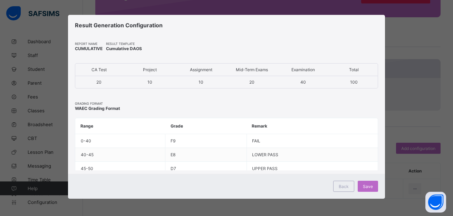
click at [363, 184] on span "Save" at bounding box center [368, 186] width 10 height 5
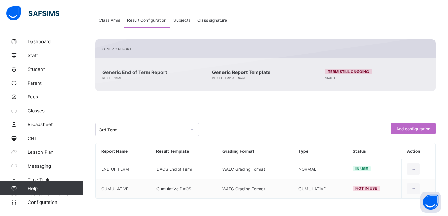
scroll to position [0, 0]
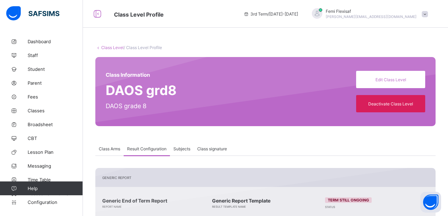
click at [114, 47] on link "Class Level" at bounding box center [112, 47] width 22 height 5
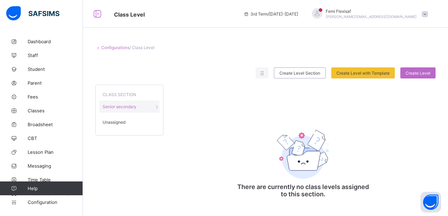
click at [114, 123] on span "Unassigned" at bounding box center [114, 122] width 23 height 5
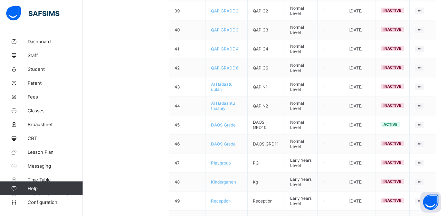
scroll to position [830, 0]
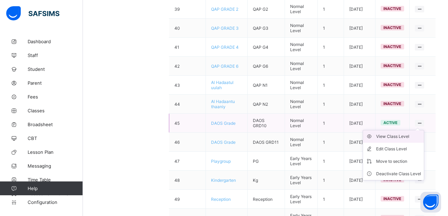
click at [396, 138] on div "View Class Level" at bounding box center [398, 136] width 45 height 7
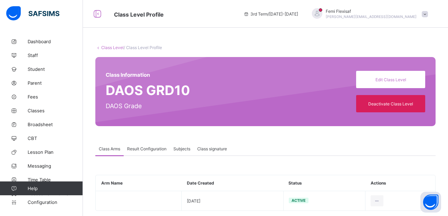
click at [151, 149] on span "Result Configuration" at bounding box center [146, 148] width 39 height 5
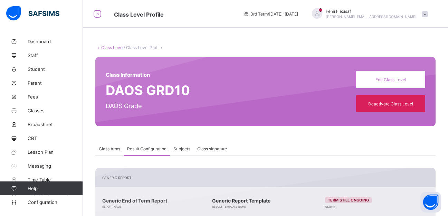
scroll to position [109, 0]
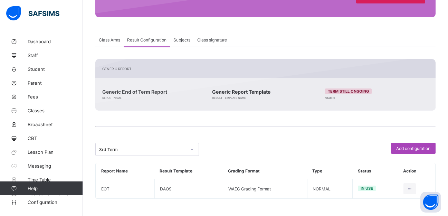
click at [408, 146] on span "Add configuration" at bounding box center [413, 148] width 34 height 5
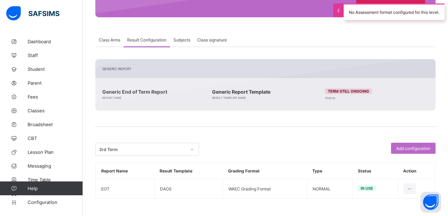
scroll to position [0, 0]
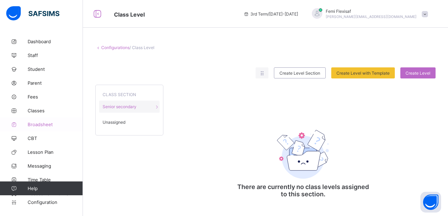
click at [35, 124] on span "Broadsheet" at bounding box center [55, 125] width 55 height 6
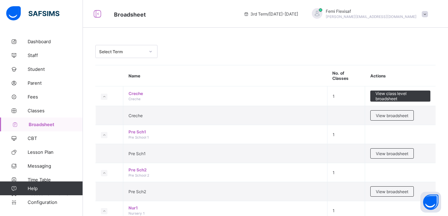
click at [147, 52] on div at bounding box center [151, 51] width 12 height 11
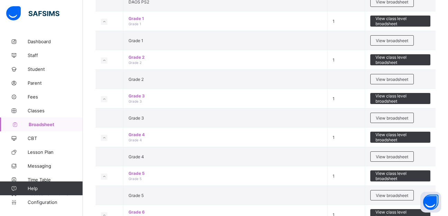
scroll to position [304, 0]
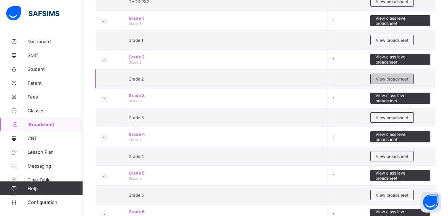
click at [385, 82] on div "View broadsheet" at bounding box center [393, 79] width 44 height 10
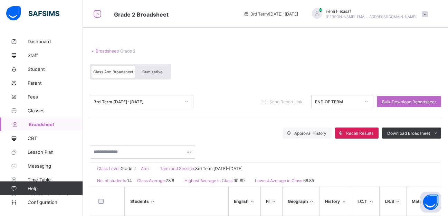
click at [151, 70] on span "Cumulative" at bounding box center [152, 71] width 20 height 5
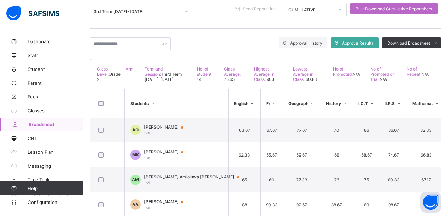
scroll to position [101, 0]
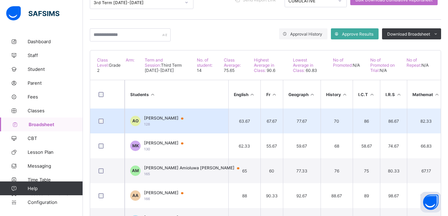
click at [163, 117] on span "Ahmad Ayodeji Olaniyan" at bounding box center [167, 118] width 46 height 6
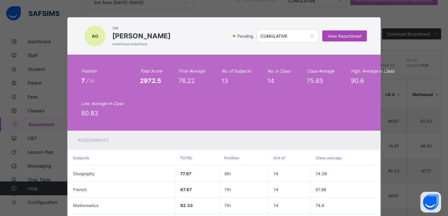
click at [339, 37] on span "View Reportsheet" at bounding box center [345, 36] width 34 height 5
